Goal: Check status: Check status

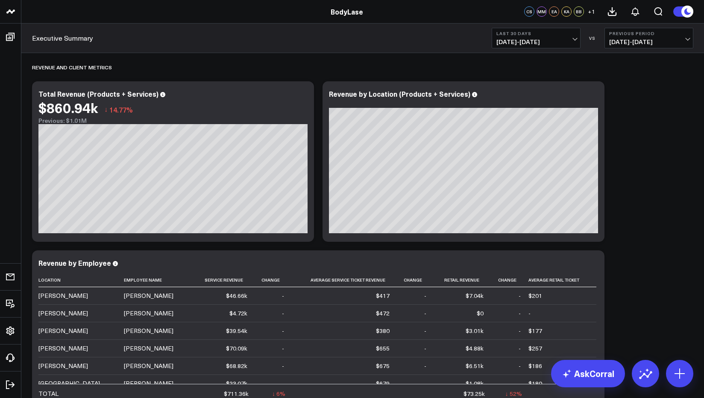
click at [560, 36] on button "Last 30 Days [DATE] - [DATE]" at bounding box center [536, 38] width 89 height 21
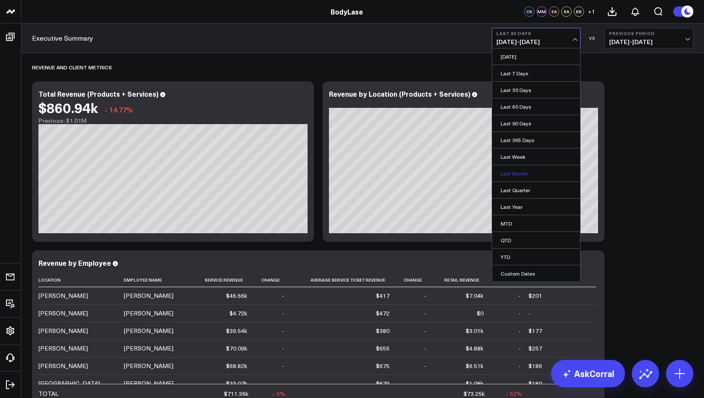
click at [527, 171] on link "Last Month" at bounding box center [536, 173] width 88 height 16
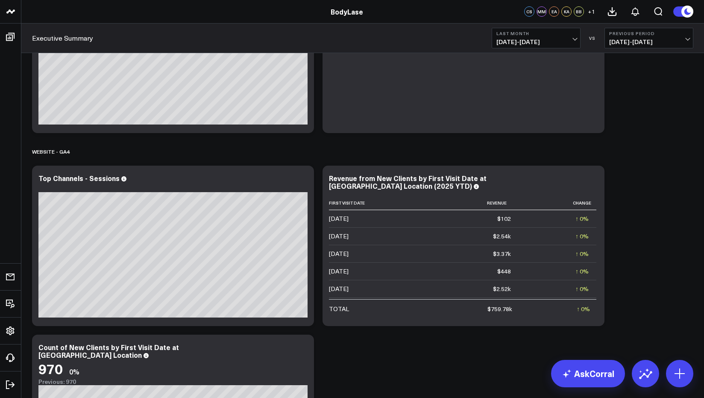
scroll to position [1322, 0]
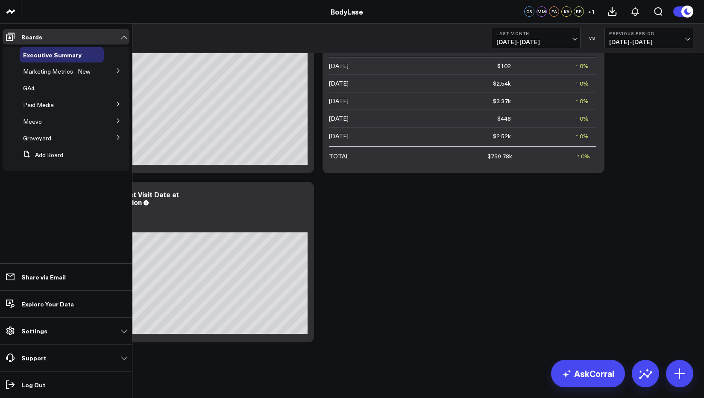
click at [117, 70] on icon at bounding box center [118, 70] width 5 height 5
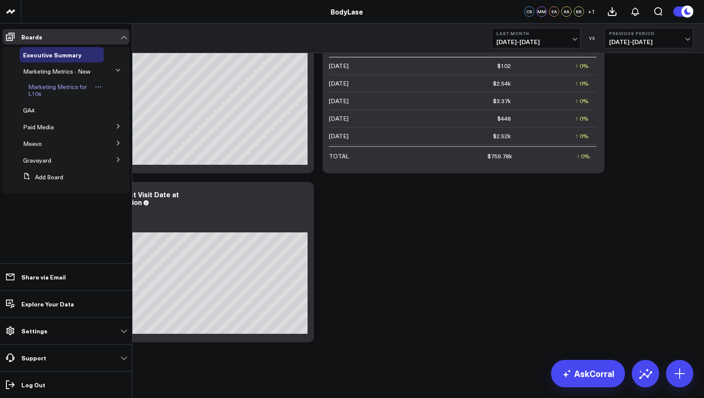
click at [61, 89] on span "Marketing Metrics for L10s" at bounding box center [57, 90] width 59 height 15
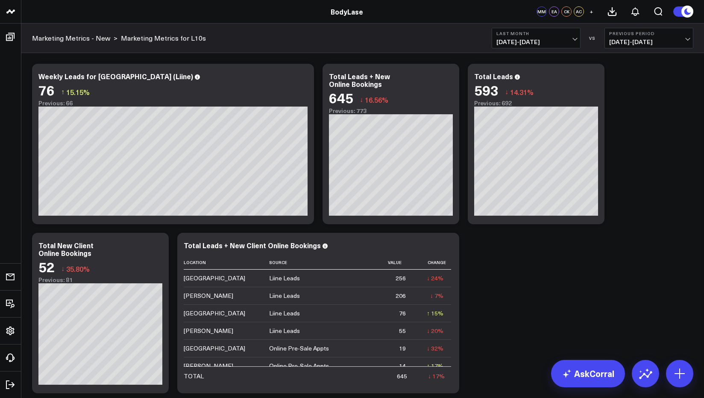
click at [682, 41] on span "[DATE] - [DATE]" at bounding box center [650, 41] width 80 height 7
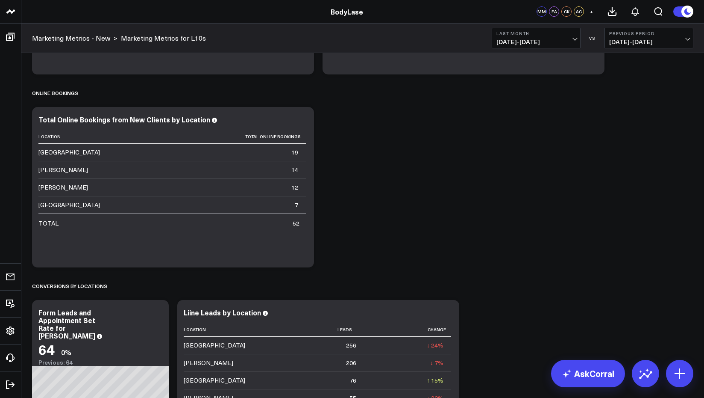
scroll to position [1229, 0]
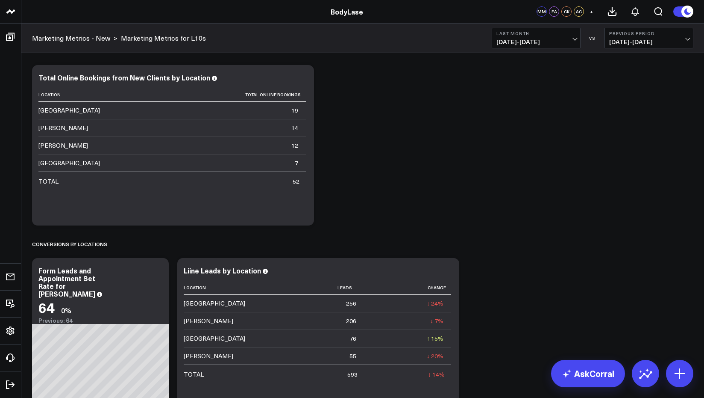
click at [578, 40] on button "Last Month [DATE] - [DATE]" at bounding box center [536, 38] width 89 height 21
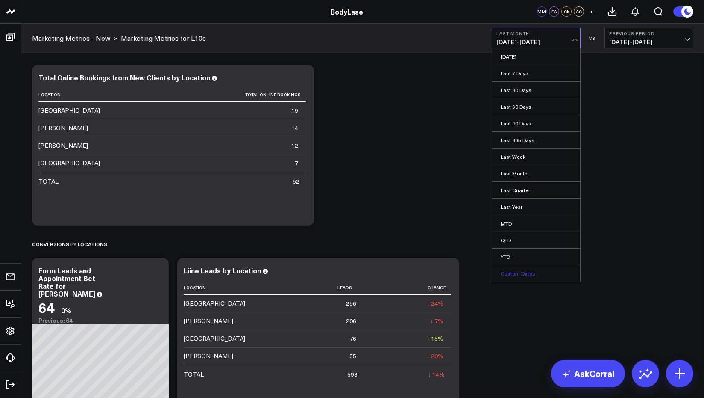
click at [524, 274] on link "Custom Dates" at bounding box center [536, 273] width 88 height 16
select select "8"
select select "2025"
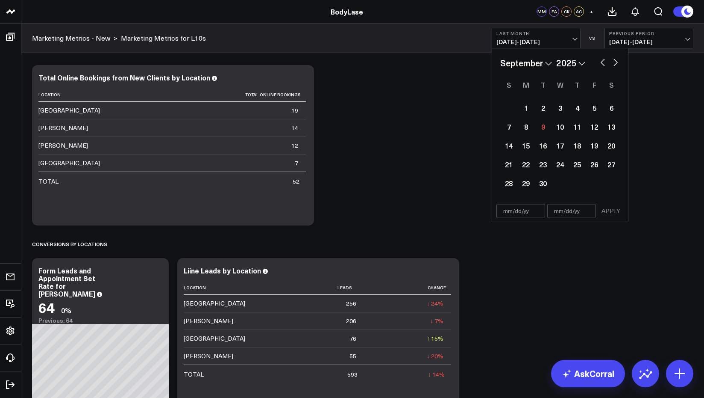
click at [541, 65] on select "January February March April May June July August September October November De…" at bounding box center [527, 62] width 52 height 13
select select "6"
select select "2025"
click at [539, 107] on div "1" at bounding box center [543, 107] width 17 height 17
type input "[DATE]"
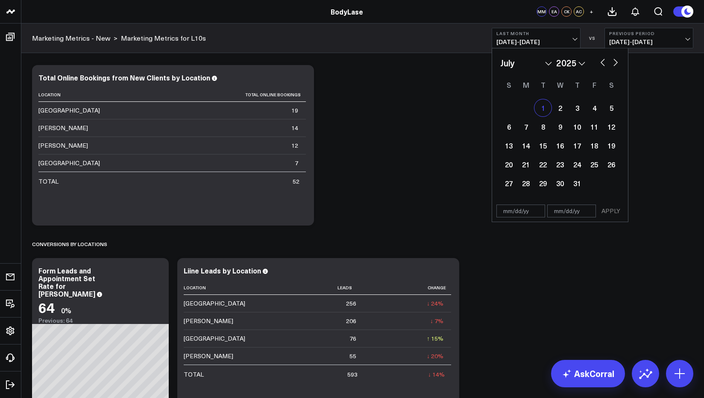
select select "6"
select select "2025"
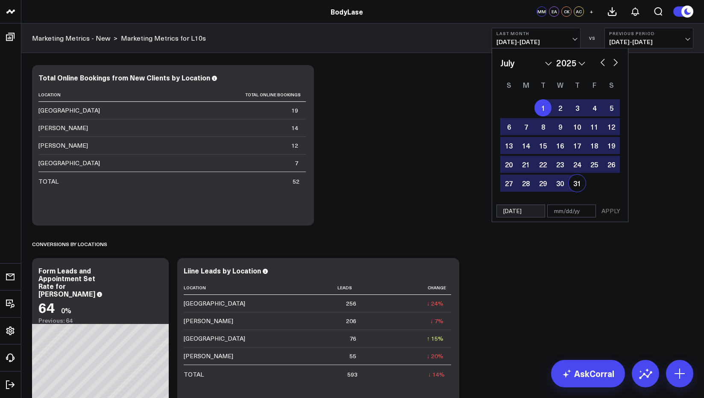
click at [578, 182] on div "31" at bounding box center [577, 182] width 17 height 17
type input "[DATE]"
select select "6"
select select "2025"
click at [616, 207] on button "APPLY" at bounding box center [611, 210] width 26 height 13
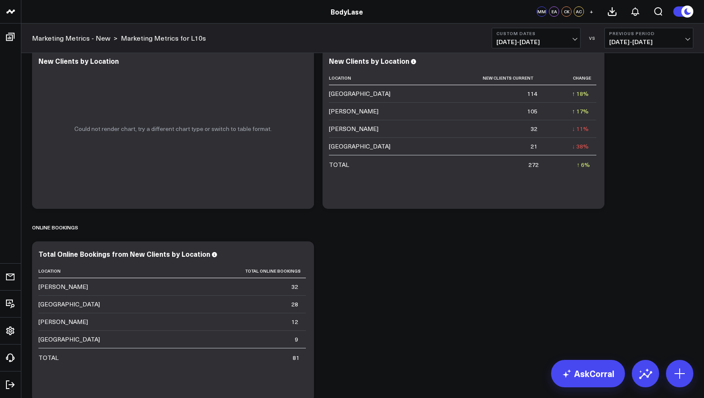
scroll to position [991, 0]
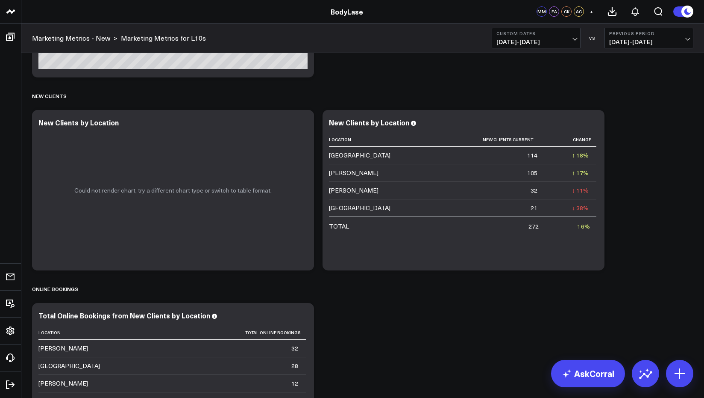
click at [571, 36] on button "Custom Dates [DATE] - [DATE]" at bounding box center [536, 38] width 89 height 21
click at [661, 27] on div "Marketing Metrics - New > Marketing Metrics for L10s Custom Dates [DATE] - [DAT…" at bounding box center [362, 38] width 683 height 29
click at [655, 38] on span "[DATE] - [DATE]" at bounding box center [650, 41] width 80 height 7
click at [639, 106] on link "No Comparison" at bounding box center [649, 106] width 88 height 16
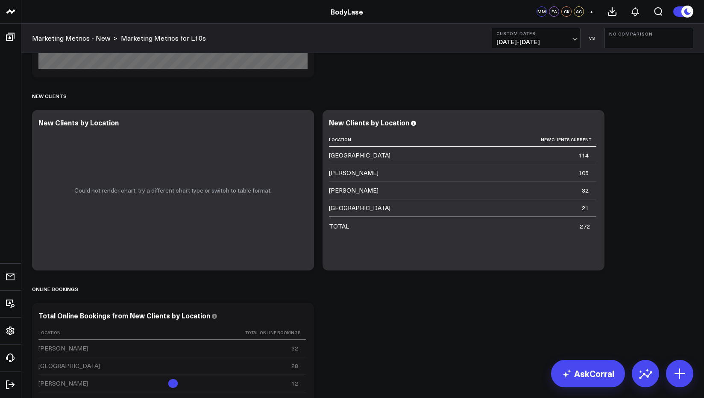
click at [561, 42] on span "[DATE] - [DATE]" at bounding box center [537, 41] width 80 height 7
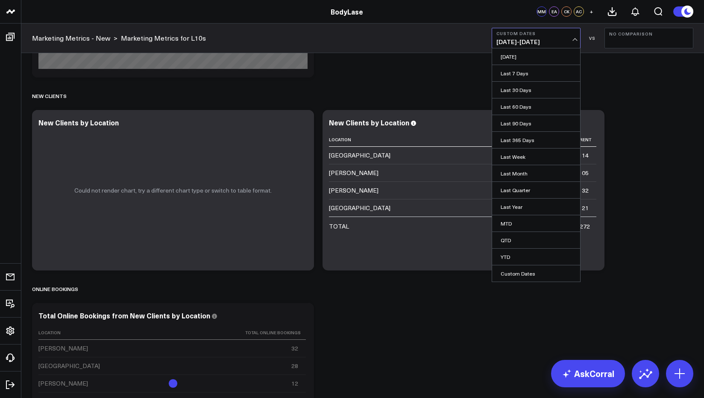
scroll to position [984, 0]
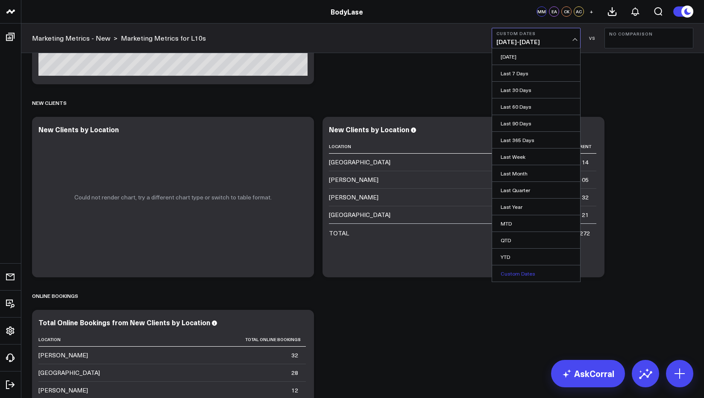
click at [518, 272] on link "Custom Dates" at bounding box center [536, 273] width 88 height 16
select select "8"
select select "2025"
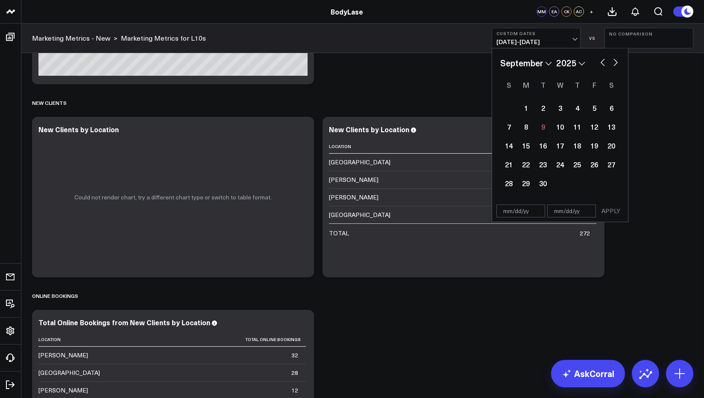
click at [544, 67] on select "January February March April May June July August September October November De…" at bounding box center [527, 62] width 52 height 13
select select "5"
select select "2025"
click at [510, 106] on div "1" at bounding box center [509, 107] width 17 height 17
type input "[DATE]"
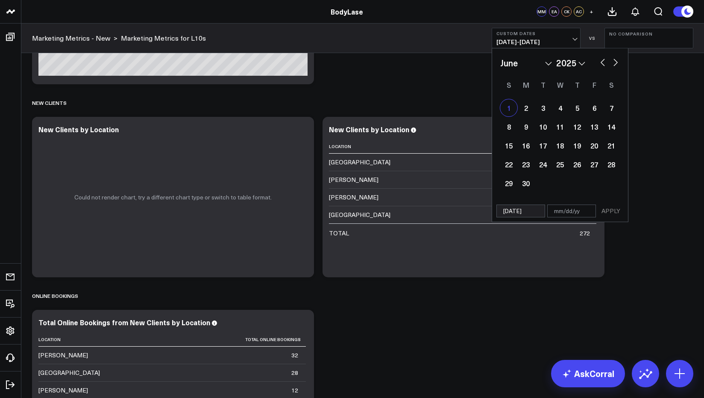
select select "5"
select select "2025"
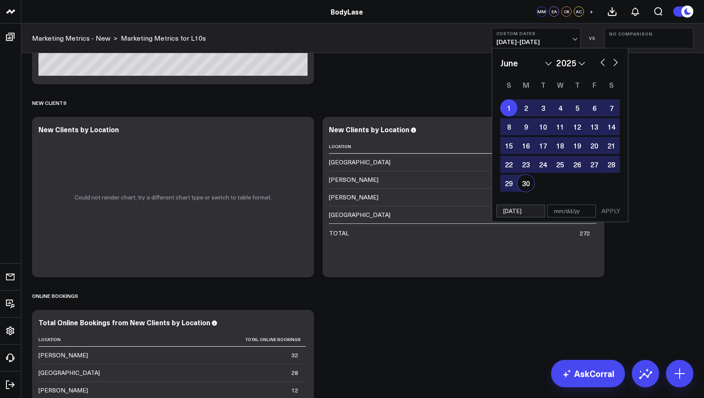
click at [525, 182] on div "30" at bounding box center [526, 182] width 17 height 17
type input "[DATE]"
select select "5"
select select "2025"
click at [607, 209] on button "APPLY" at bounding box center [611, 210] width 26 height 13
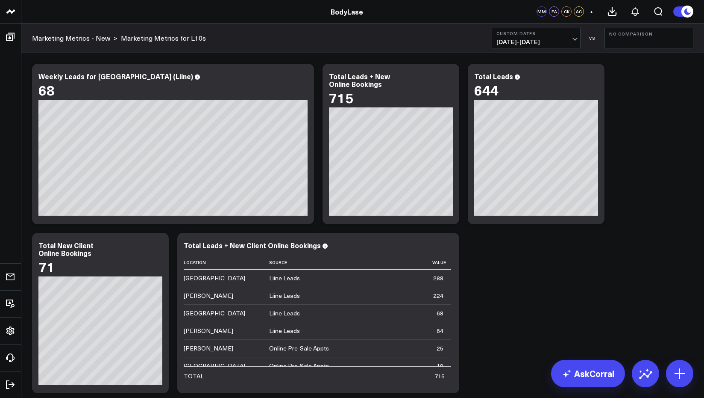
click at [559, 38] on button "Custom Dates [DATE] - [DATE]" at bounding box center [536, 38] width 89 height 21
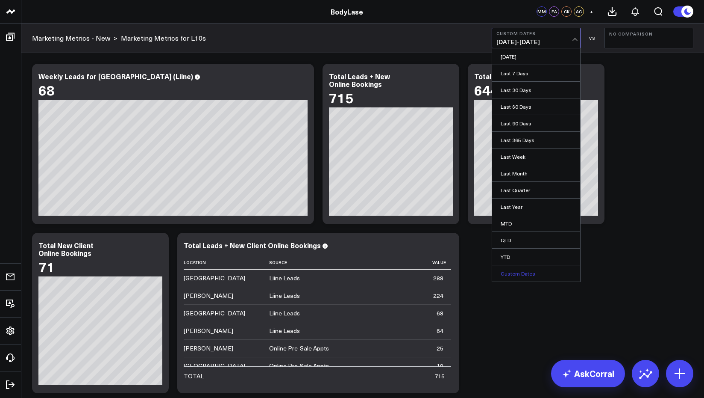
click at [515, 269] on link "Custom Dates" at bounding box center [536, 273] width 88 height 16
select select "8"
select select "2025"
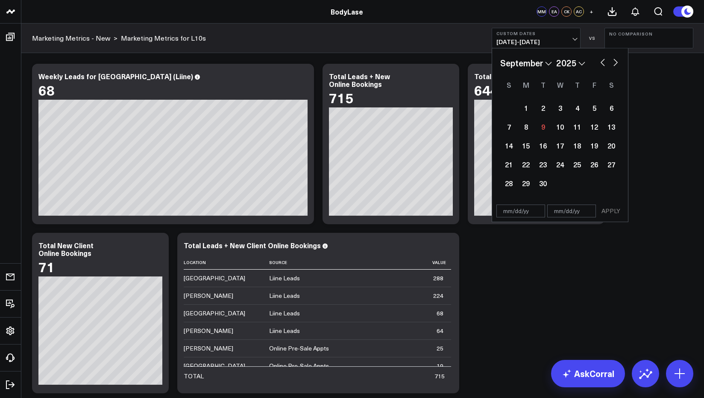
click at [534, 67] on select "January February March April May June July August September October November De…" at bounding box center [527, 62] width 52 height 13
select select "4"
select select "2025"
click at [574, 106] on div "1" at bounding box center [577, 107] width 17 height 17
type input "[DATE]"
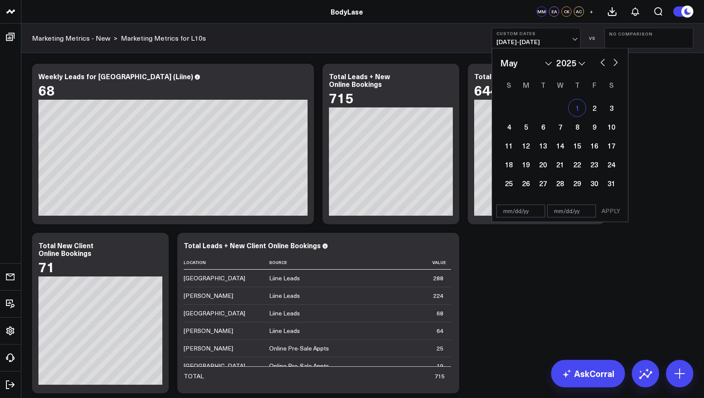
select select "4"
select select "2025"
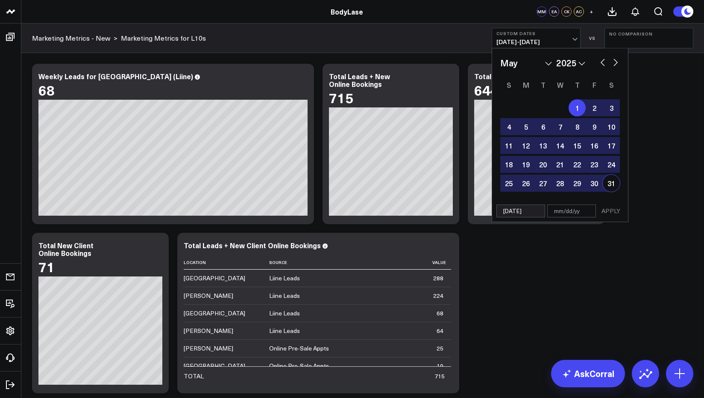
click at [611, 183] on div "31" at bounding box center [611, 182] width 17 height 17
type input "[DATE]"
select select "4"
select select "2025"
click at [611, 207] on button "APPLY" at bounding box center [611, 210] width 26 height 13
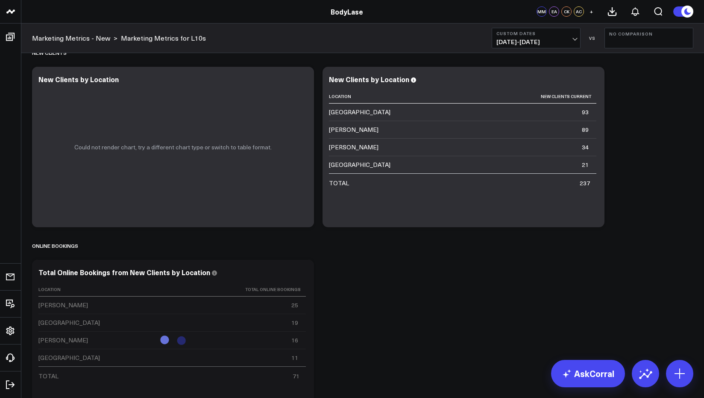
scroll to position [1034, 0]
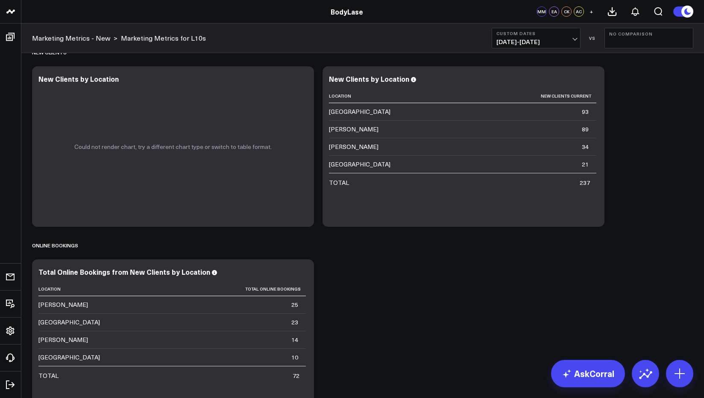
click at [574, 44] on span "[DATE] - [DATE]" at bounding box center [537, 41] width 80 height 7
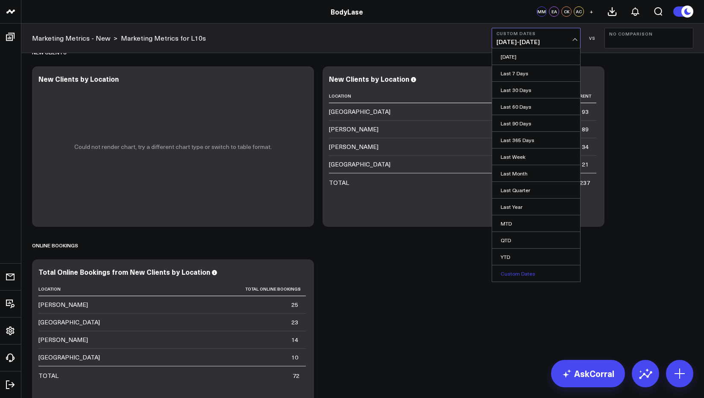
click at [517, 270] on link "Custom Dates" at bounding box center [536, 273] width 88 height 16
select select "8"
select select "2025"
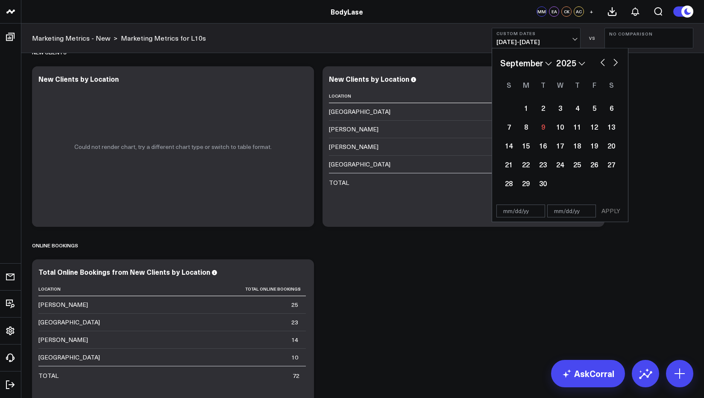
click at [524, 59] on select "January February March April May June July August September October November De…" at bounding box center [527, 62] width 52 height 13
select select "3"
select select "2025"
click at [539, 103] on div "1" at bounding box center [543, 107] width 17 height 17
type input "[DATE]"
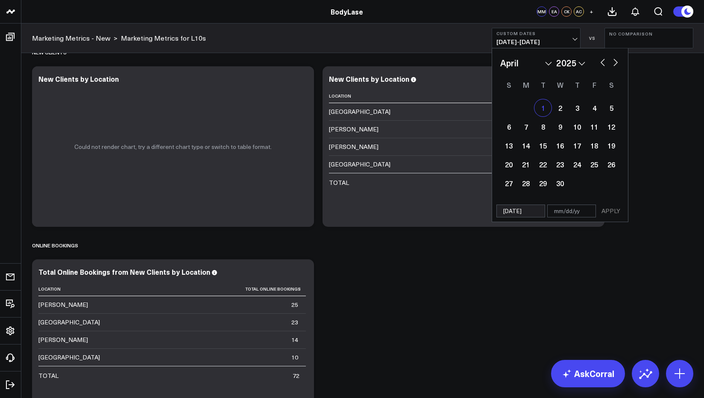
select select "3"
select select "2025"
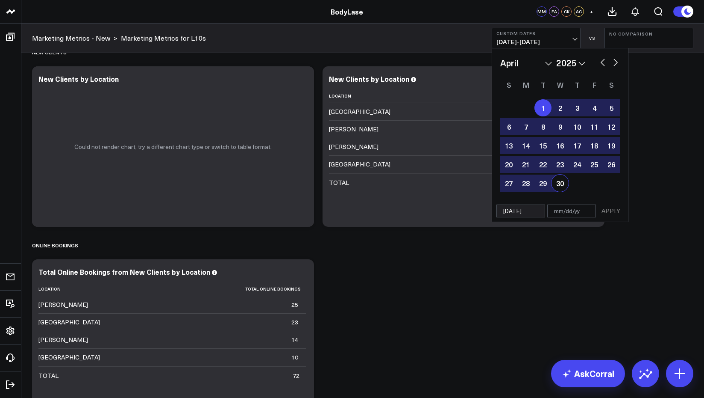
click at [559, 185] on div "30" at bounding box center [560, 182] width 17 height 17
type input "[DATE]"
select select "3"
select select "2025"
click at [612, 210] on button "APPLY" at bounding box center [611, 210] width 26 height 13
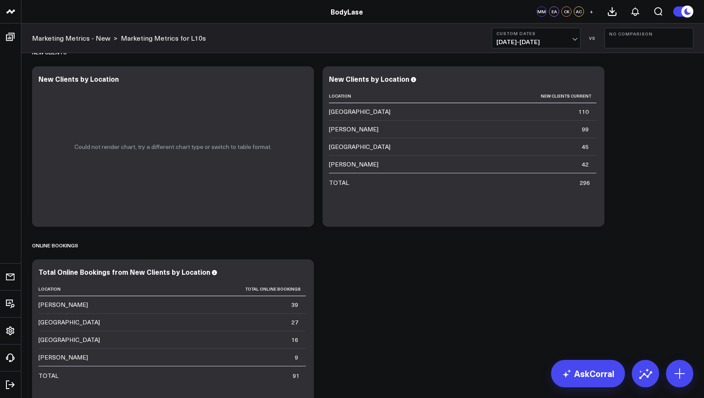
click at [566, 39] on span "[DATE] - [DATE]" at bounding box center [537, 41] width 80 height 7
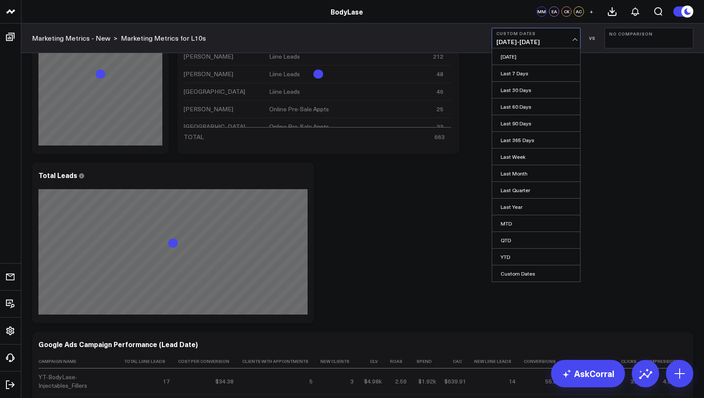
scroll to position [204, 0]
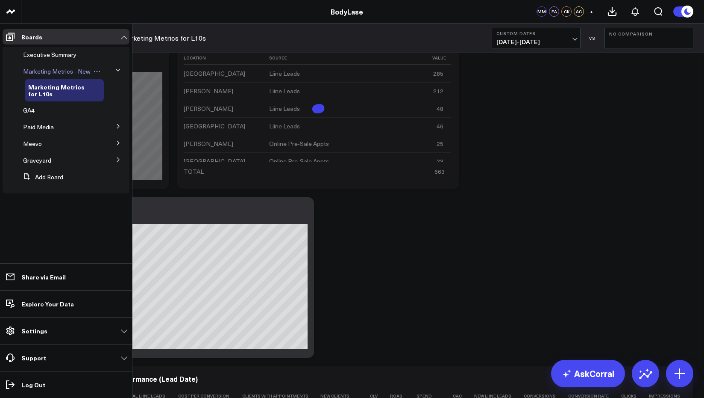
click at [54, 71] on span "Marketing Metrics - New" at bounding box center [57, 71] width 68 height 8
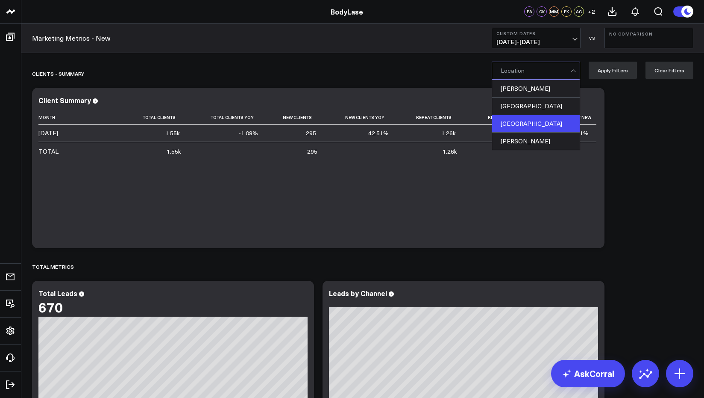
click at [545, 124] on div "[GEOGRAPHIC_DATA]" at bounding box center [536, 124] width 88 height 18
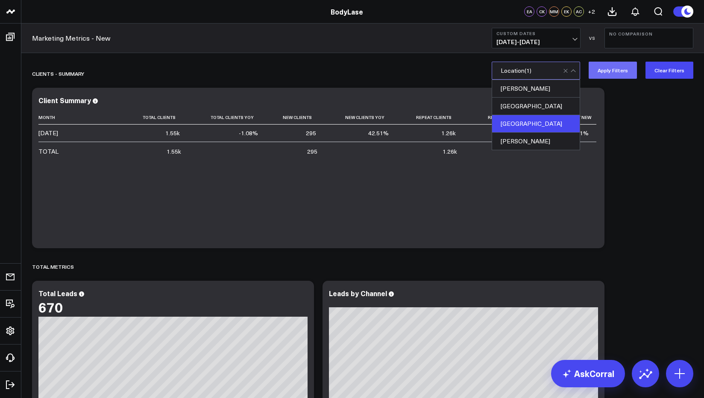
click at [612, 68] on button "Apply Filters" at bounding box center [613, 70] width 48 height 17
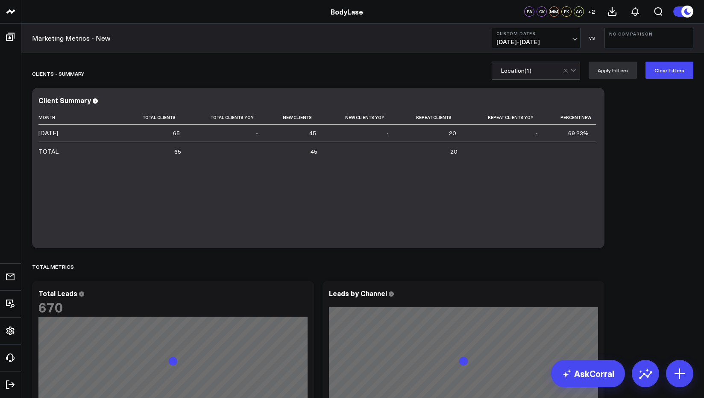
click at [566, 38] on span "[DATE] - [DATE]" at bounding box center [537, 41] width 80 height 7
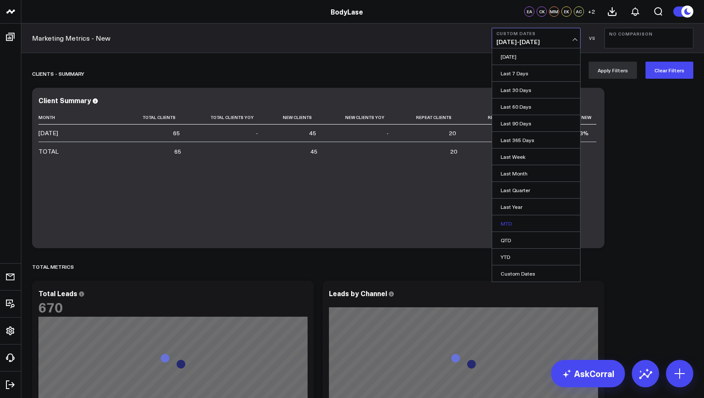
click at [521, 224] on link "MTD" at bounding box center [536, 223] width 88 height 16
